Goal: Information Seeking & Learning: Learn about a topic

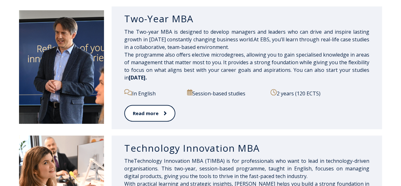
scroll to position [335, 0]
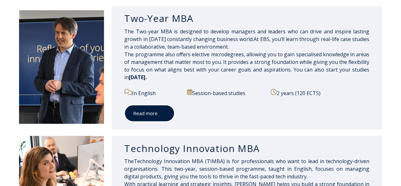
click at [160, 110] on span at bounding box center [162, 113] width 8 height 6
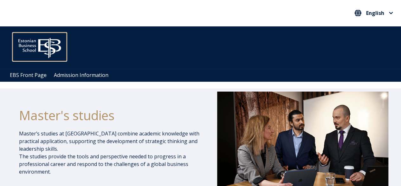
click at [43, 44] on img at bounding box center [40, 46] width 54 height 27
click at [36, 43] on img at bounding box center [40, 46] width 54 height 27
